Goal: Check status

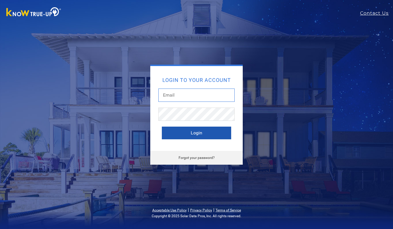
type input "[EMAIL_ADDRESS][DOMAIN_NAME]"
click at [191, 134] on button "Login" at bounding box center [196, 133] width 69 height 13
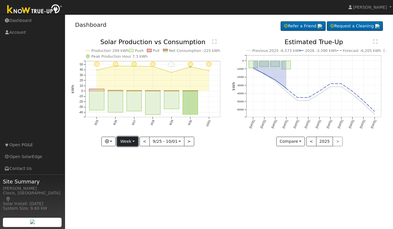
click at [132, 141] on button "Week" at bounding box center [127, 142] width 21 height 10
click at [128, 152] on link "Day" at bounding box center [137, 154] width 40 height 8
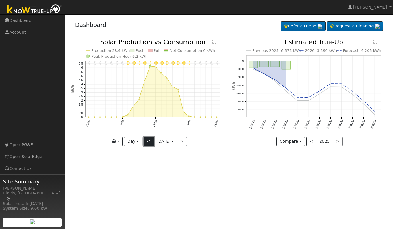
click at [143, 142] on button "<" at bounding box center [148, 142] width 10 height 10
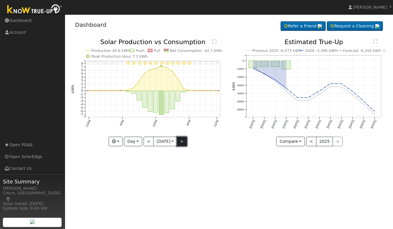
click at [181, 142] on button ">" at bounding box center [182, 142] width 10 height 10
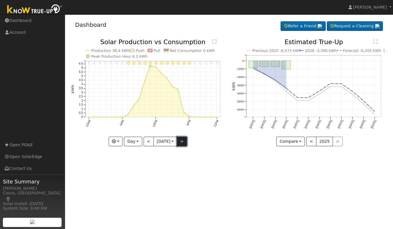
click at [181, 142] on button ">" at bounding box center [182, 142] width 10 height 10
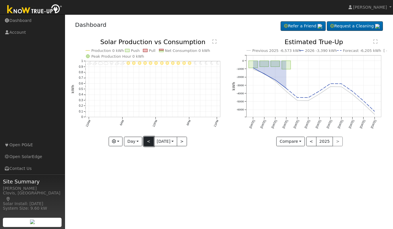
click at [148, 142] on button "<" at bounding box center [148, 142] width 10 height 10
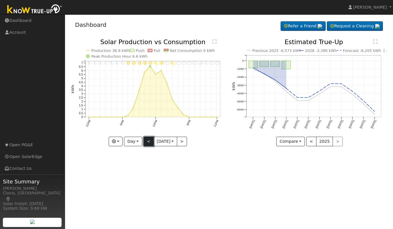
click at [148, 141] on button "<" at bounding box center [148, 142] width 10 height 10
type input "2025-10-01"
